Goal: Transaction & Acquisition: Download file/media

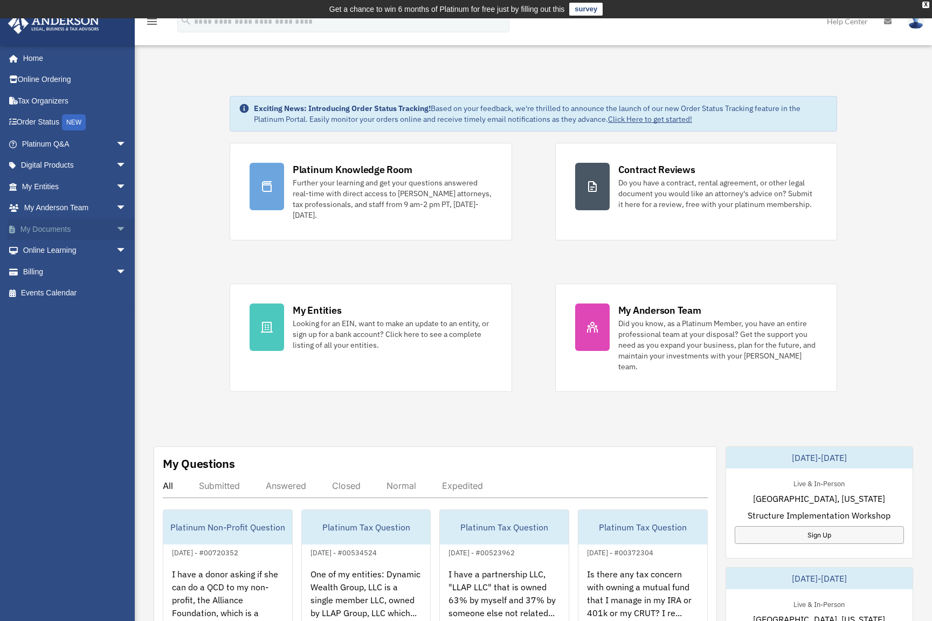
click at [116, 235] on span "arrow_drop_down" at bounding box center [127, 229] width 22 height 22
click at [66, 248] on link "Box" at bounding box center [79, 251] width 128 height 22
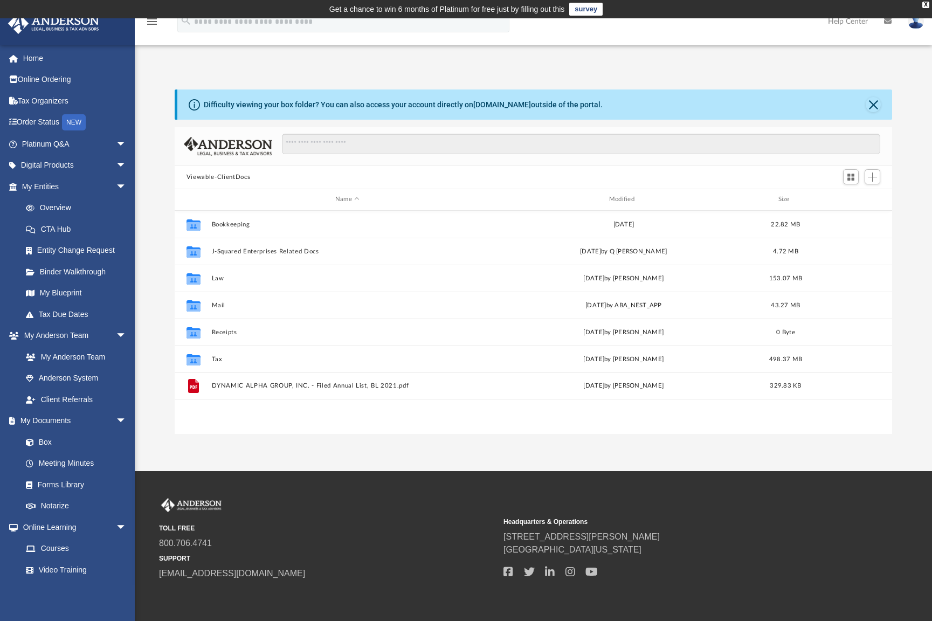
scroll to position [237, 710]
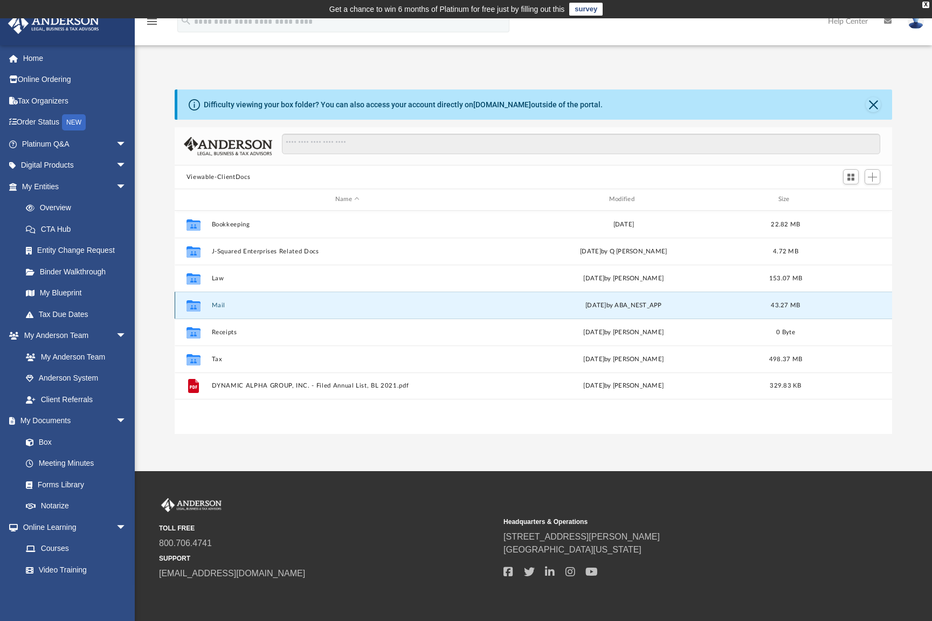
click at [217, 304] on button "Mail" at bounding box center [347, 305] width 272 height 7
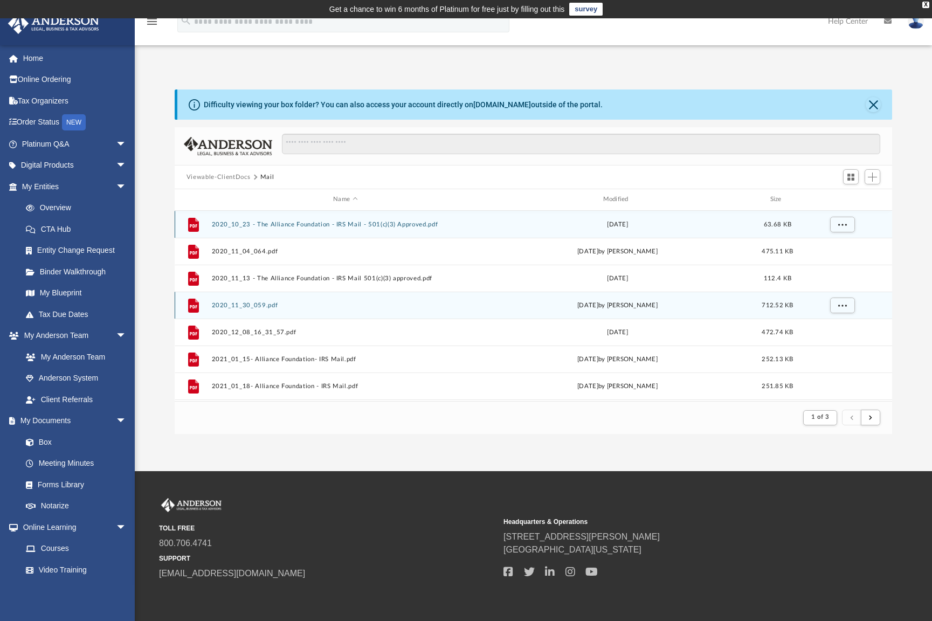
scroll to position [204, 710]
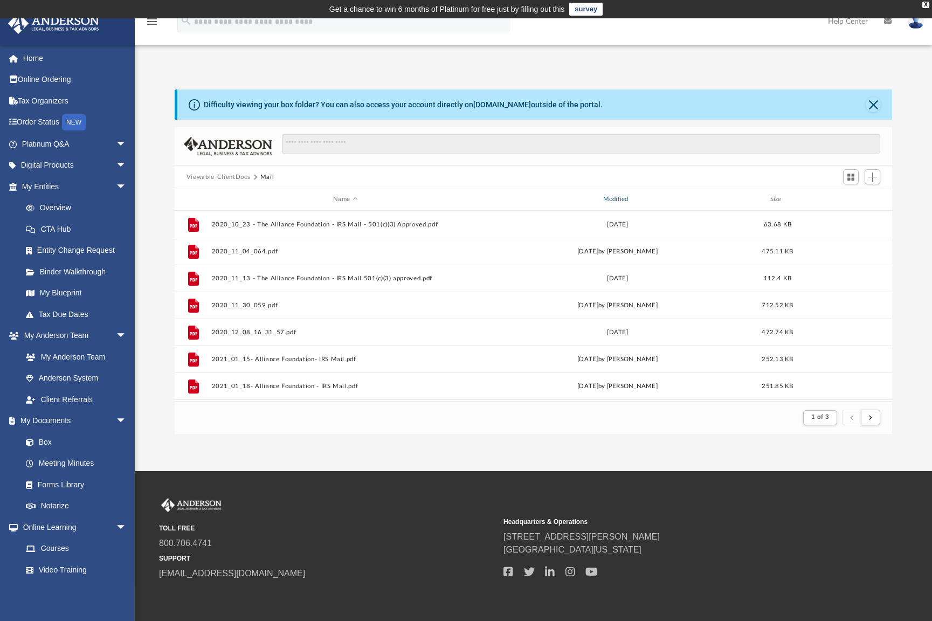
click at [624, 199] on div "Modified" at bounding box center [618, 200] width 268 height 10
click at [623, 200] on div "Modified" at bounding box center [618, 200] width 268 height 10
click at [627, 199] on div "Modified" at bounding box center [618, 200] width 268 height 10
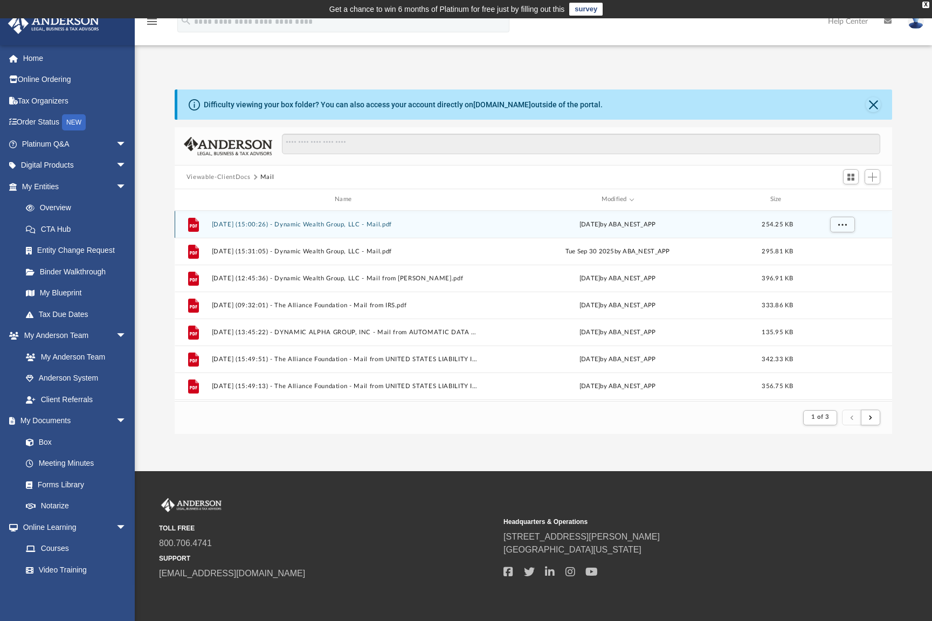
click at [304, 223] on button "[DATE] (15:00:26) - Dynamic Wealth Group, LLC - Mail.pdf" at bounding box center [344, 224] width 267 height 7
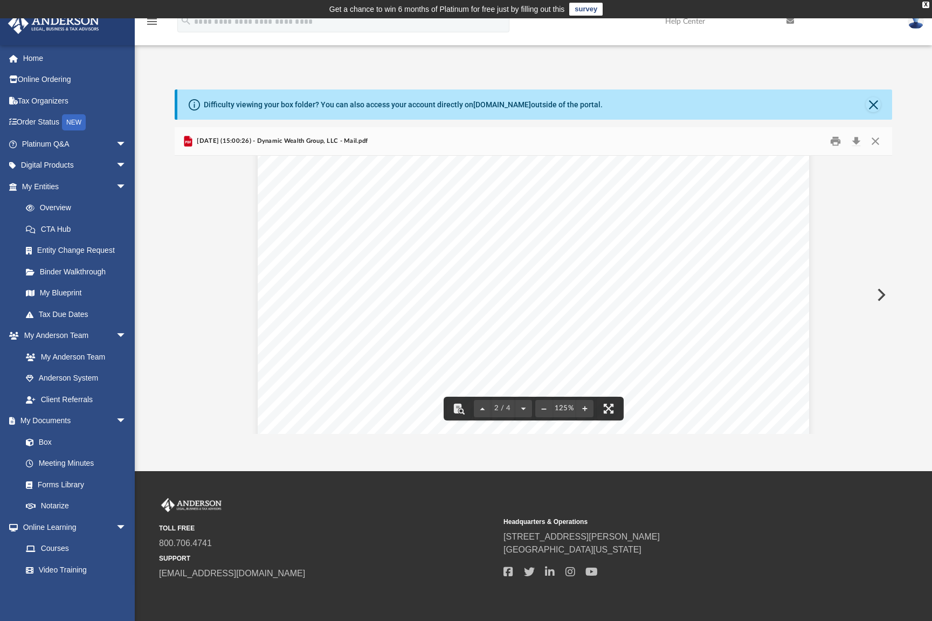
scroll to position [917, 0]
click at [859, 142] on button "Download" at bounding box center [856, 141] width 19 height 17
